Goal: Task Accomplishment & Management: Use online tool/utility

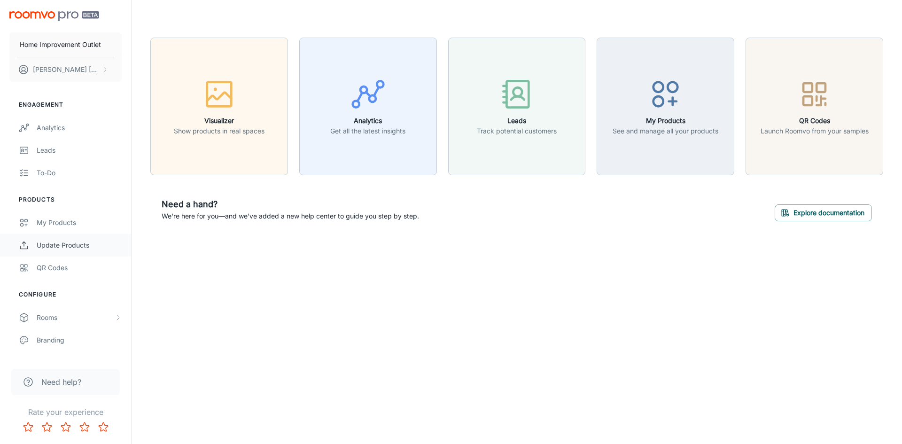
click at [73, 246] on div "Update Products" at bounding box center [79, 245] width 85 height 10
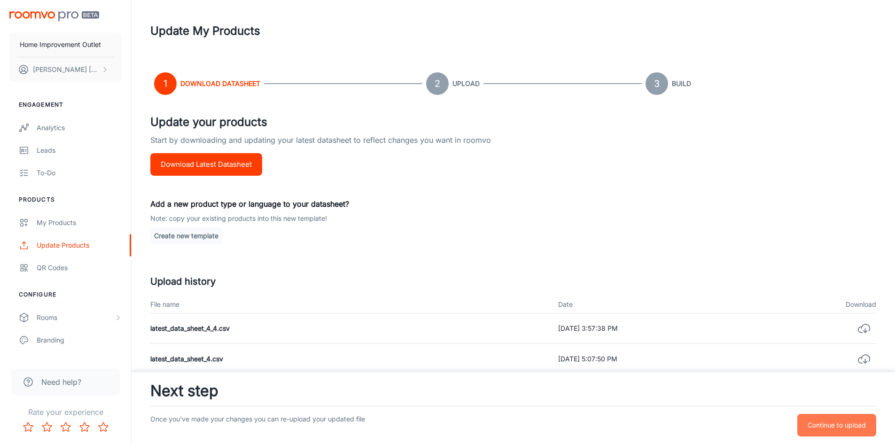
click at [830, 423] on p "Continue to upload" at bounding box center [836, 425] width 58 height 10
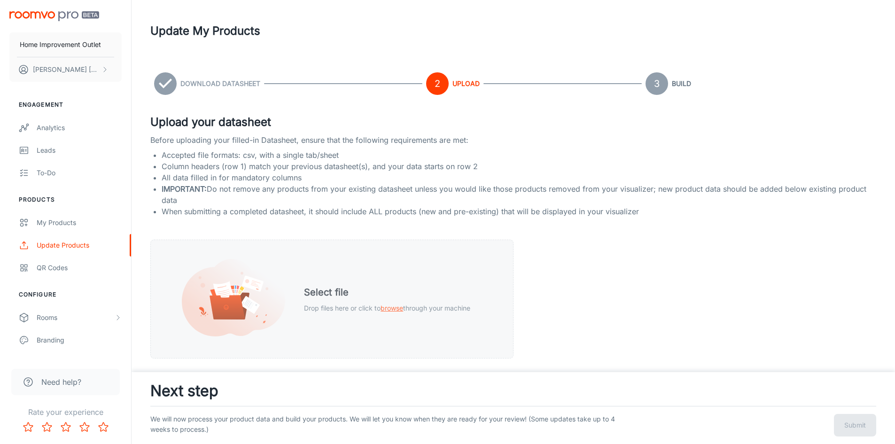
click at [386, 310] on span "browse" at bounding box center [391, 308] width 23 height 8
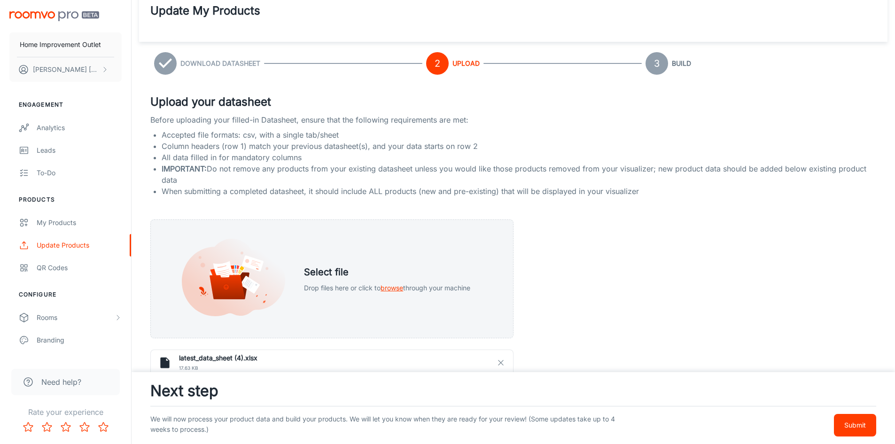
scroll to position [4, 0]
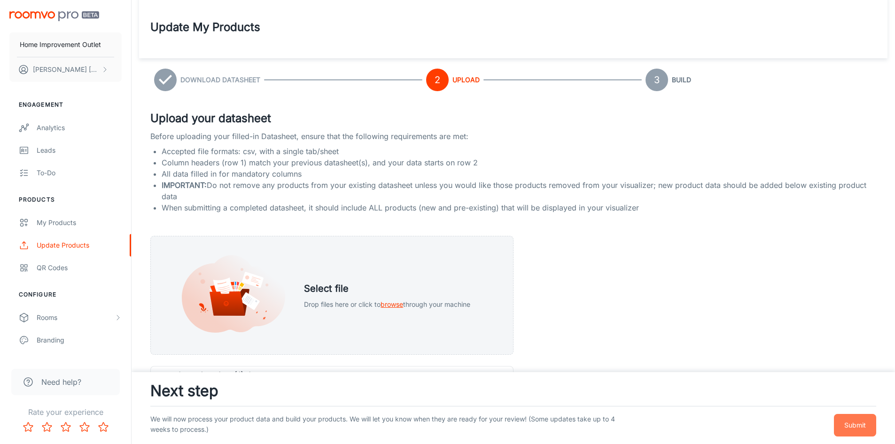
click at [860, 425] on p "Submit" at bounding box center [855, 425] width 22 height 10
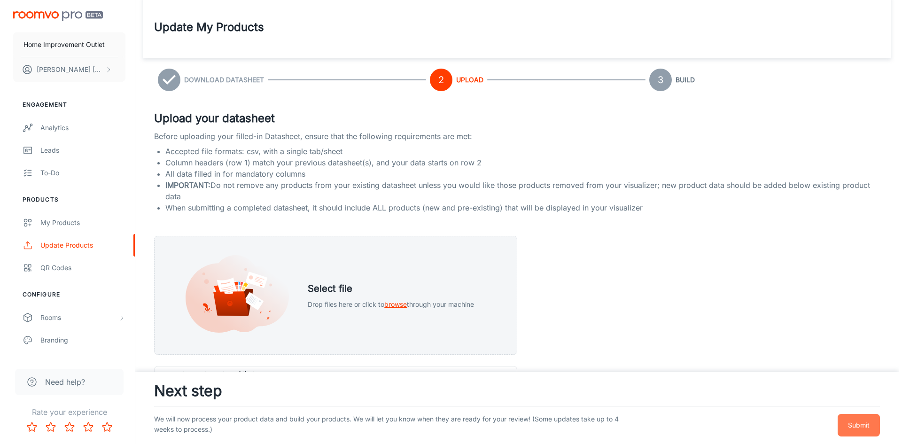
scroll to position [0, 0]
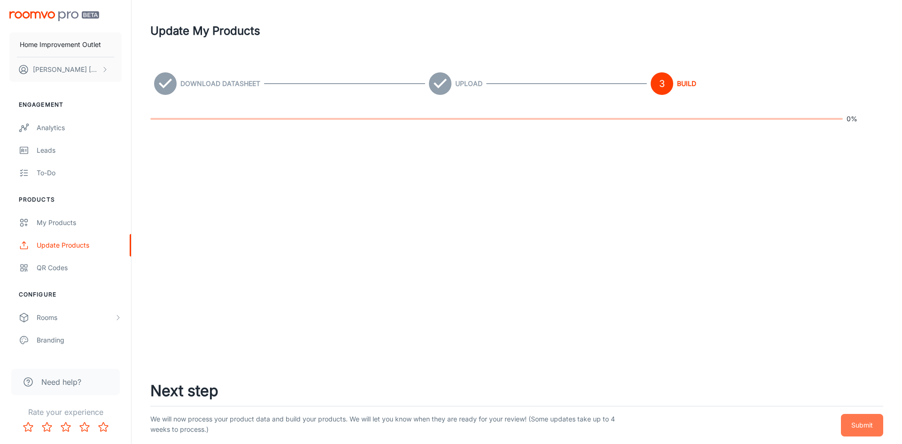
click at [866, 426] on p "Submit" at bounding box center [862, 425] width 22 height 10
click at [73, 245] on div "Update Products" at bounding box center [79, 245] width 85 height 10
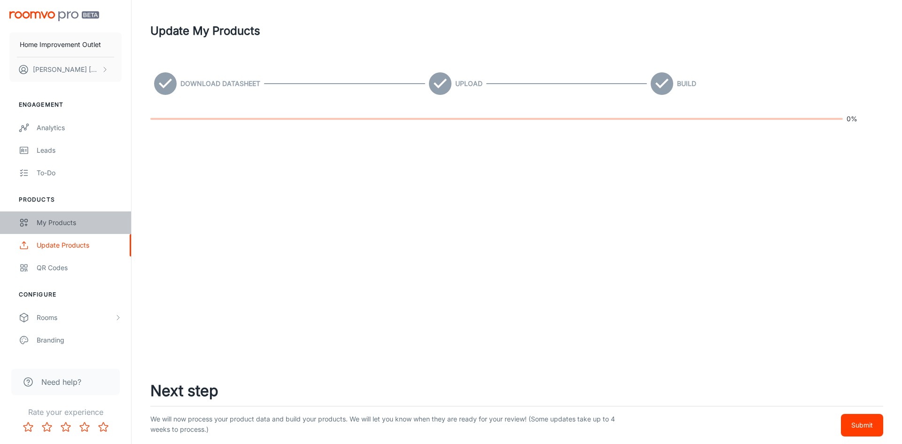
click at [103, 224] on div "My Products" at bounding box center [79, 222] width 85 height 10
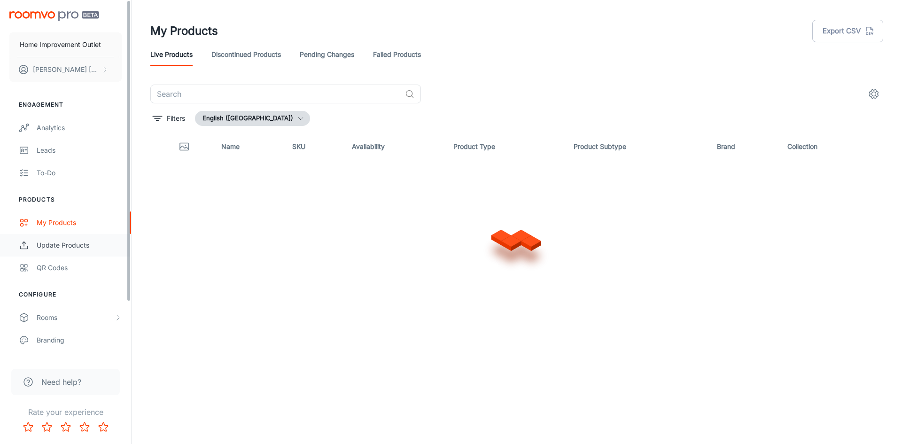
click at [100, 240] on div "Update Products" at bounding box center [79, 245] width 85 height 10
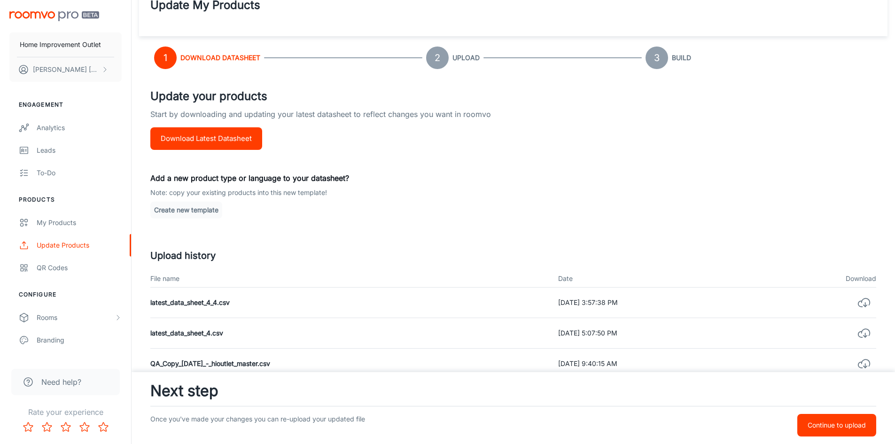
scroll to position [47, 0]
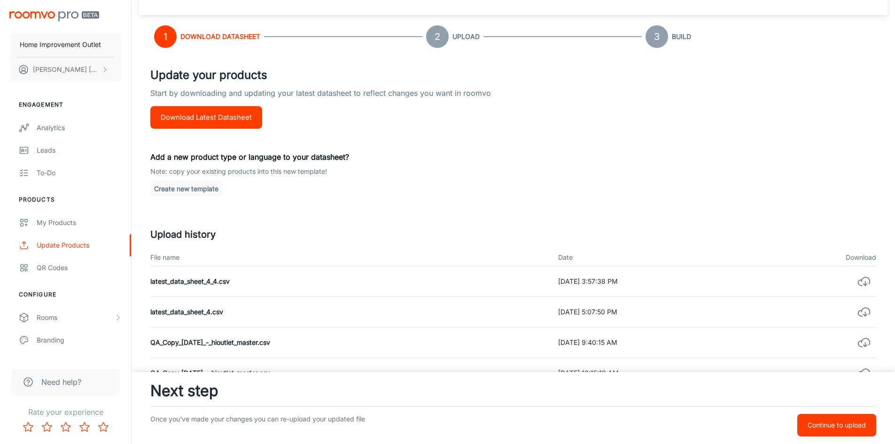
click at [838, 431] on button "Continue to upload" at bounding box center [836, 425] width 79 height 23
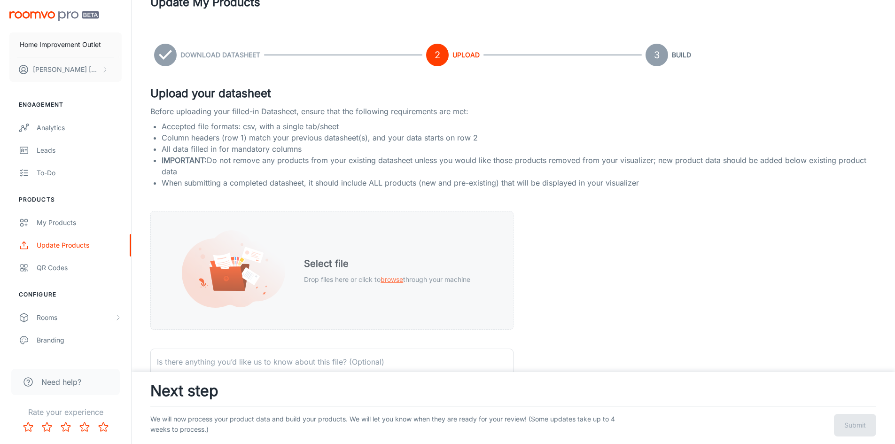
scroll to position [0, 0]
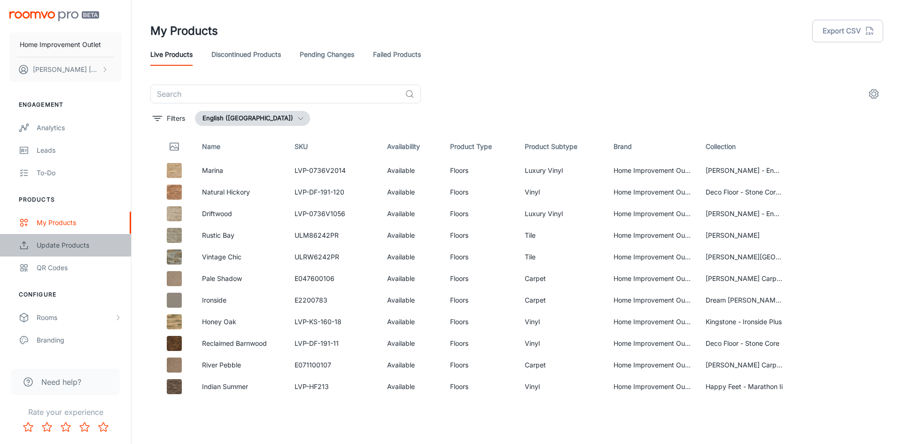
click at [90, 248] on div "Update Products" at bounding box center [79, 245] width 85 height 10
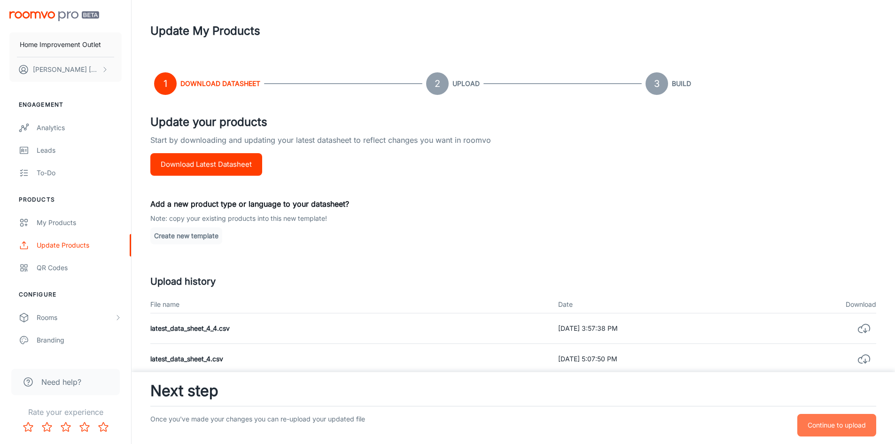
click at [830, 423] on p "Continue to upload" at bounding box center [836, 425] width 58 height 10
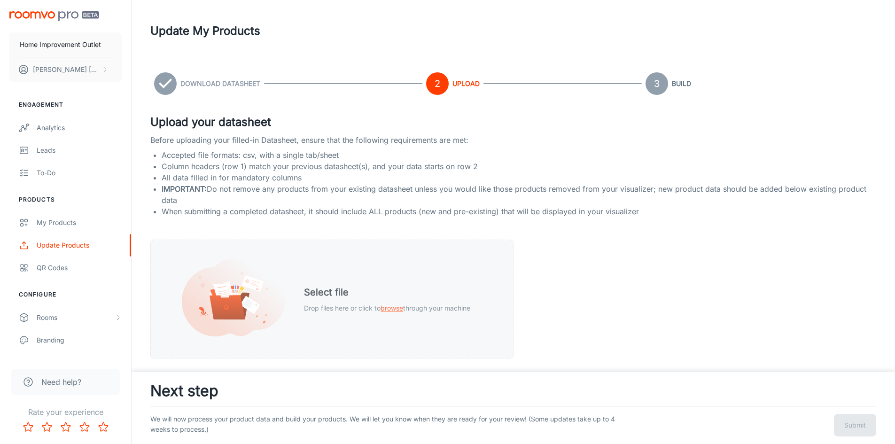
click at [392, 298] on h5 "Select file" at bounding box center [387, 292] width 166 height 14
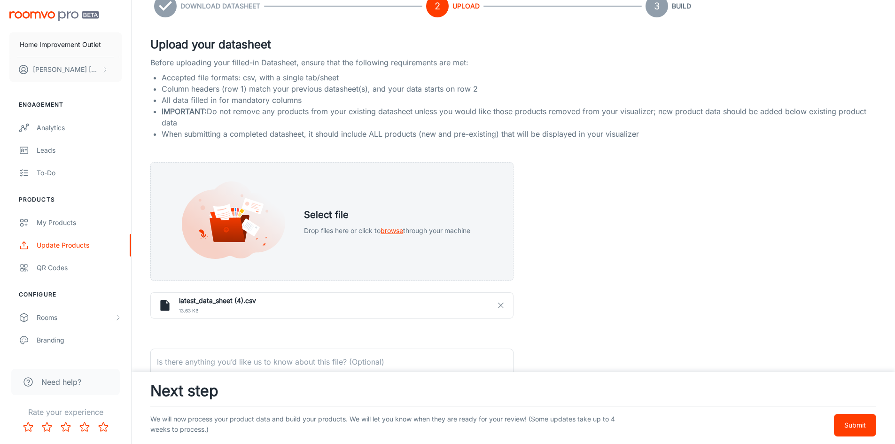
scroll to position [94, 0]
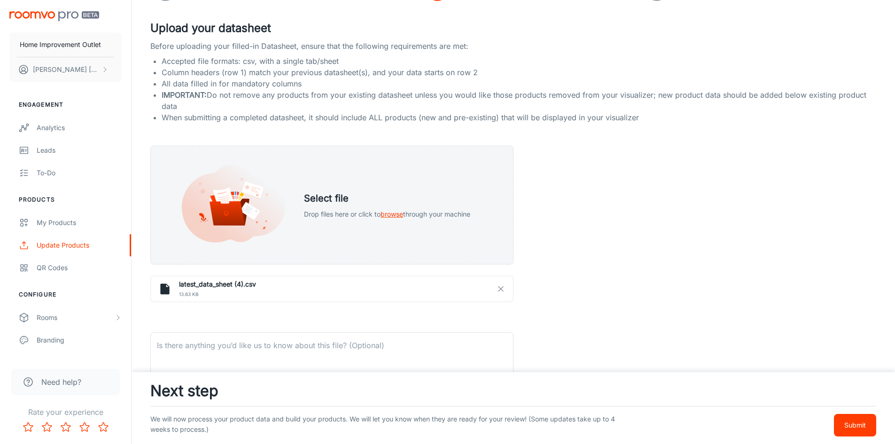
click at [857, 425] on p "Submit" at bounding box center [855, 425] width 22 height 10
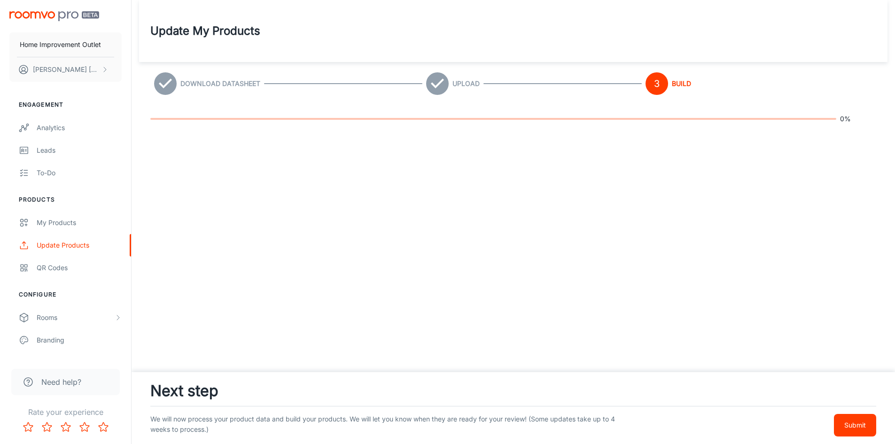
scroll to position [0, 0]
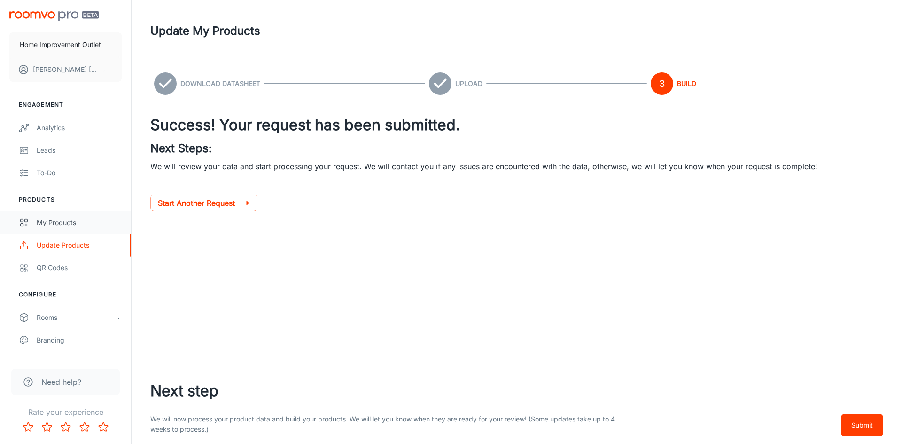
click at [74, 217] on div "My Products" at bounding box center [79, 222] width 85 height 10
